Goal: Task Accomplishment & Management: Manage account settings

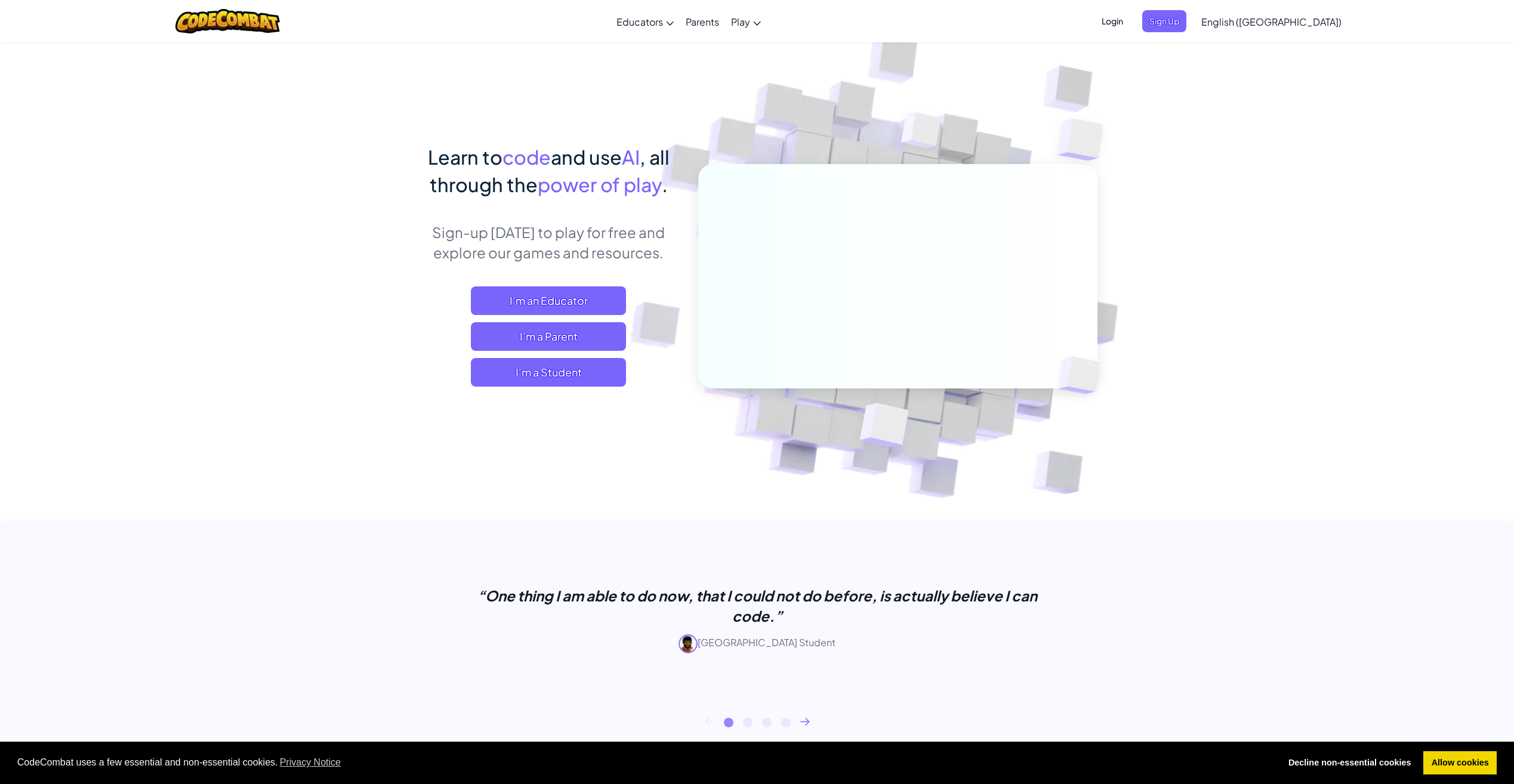
click at [254, 19] on img at bounding box center [227, 21] width 104 height 25
click at [1130, 25] on span "Login" at bounding box center [1112, 20] width 36 height 22
